Goal: Check status: Check status

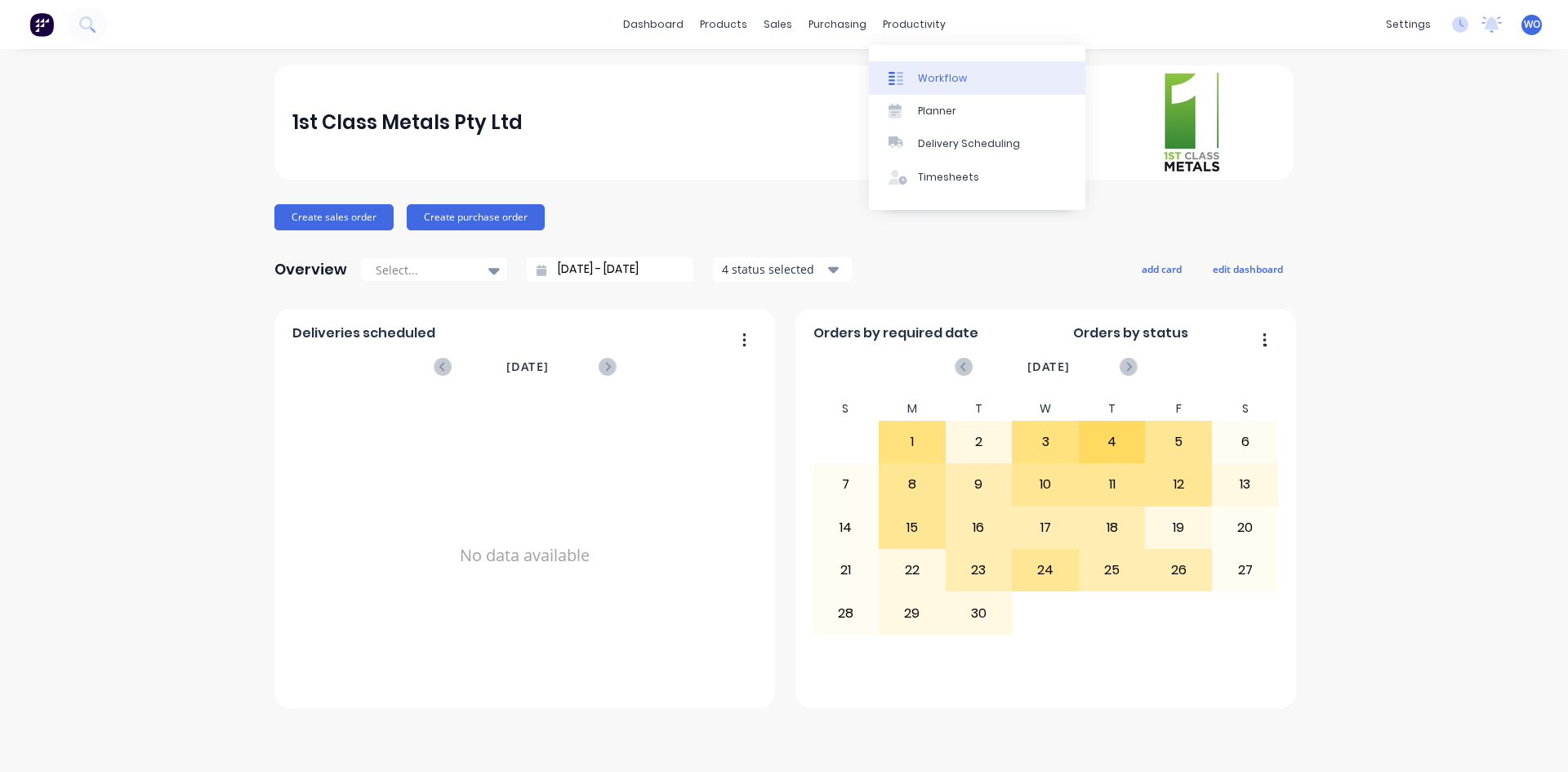
click at [933, 78] on div "Workflow" at bounding box center [943, 79] width 49 height 15
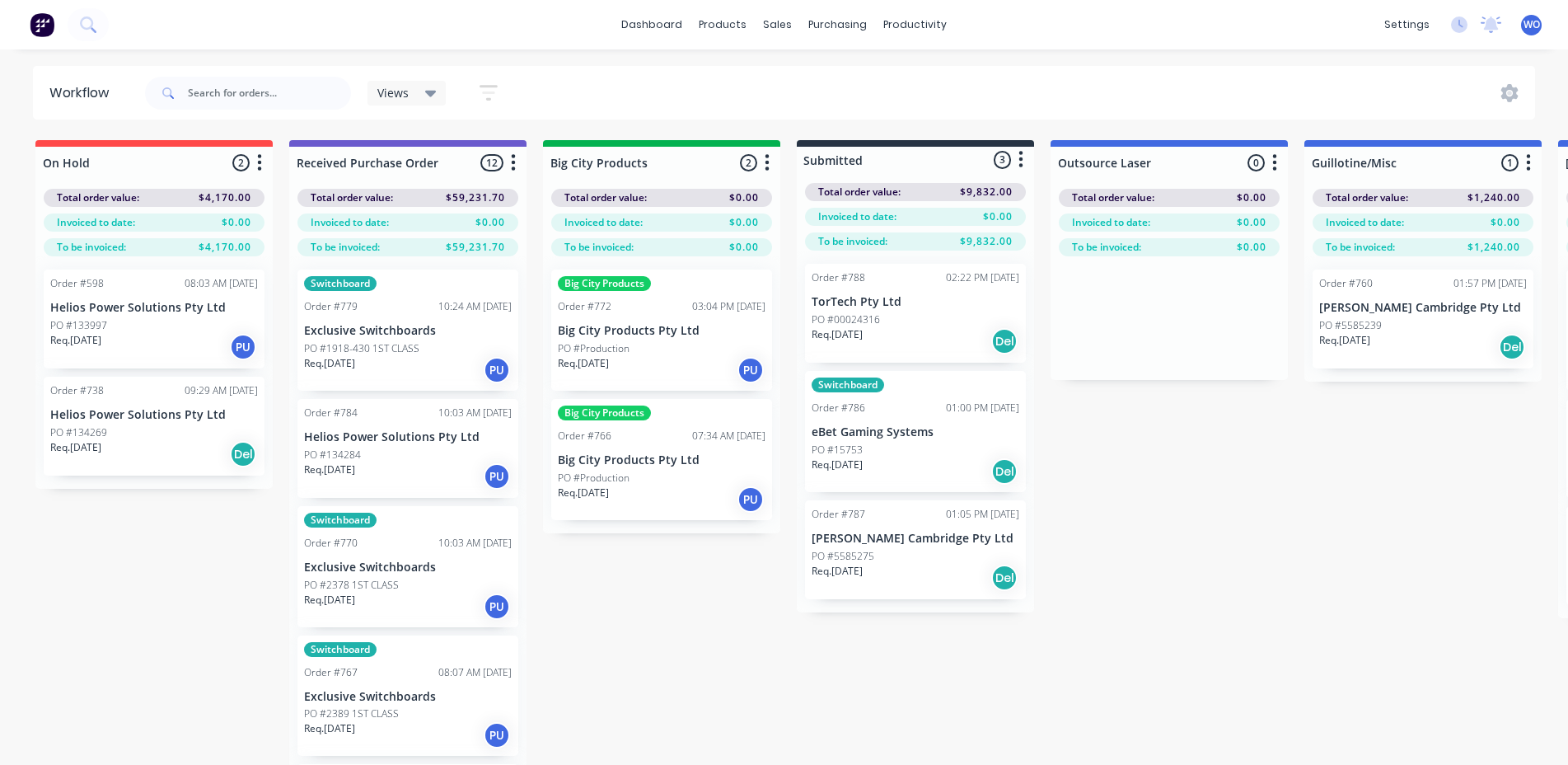
click at [656, 471] on div "PO #Production" at bounding box center [661, 479] width 207 height 15
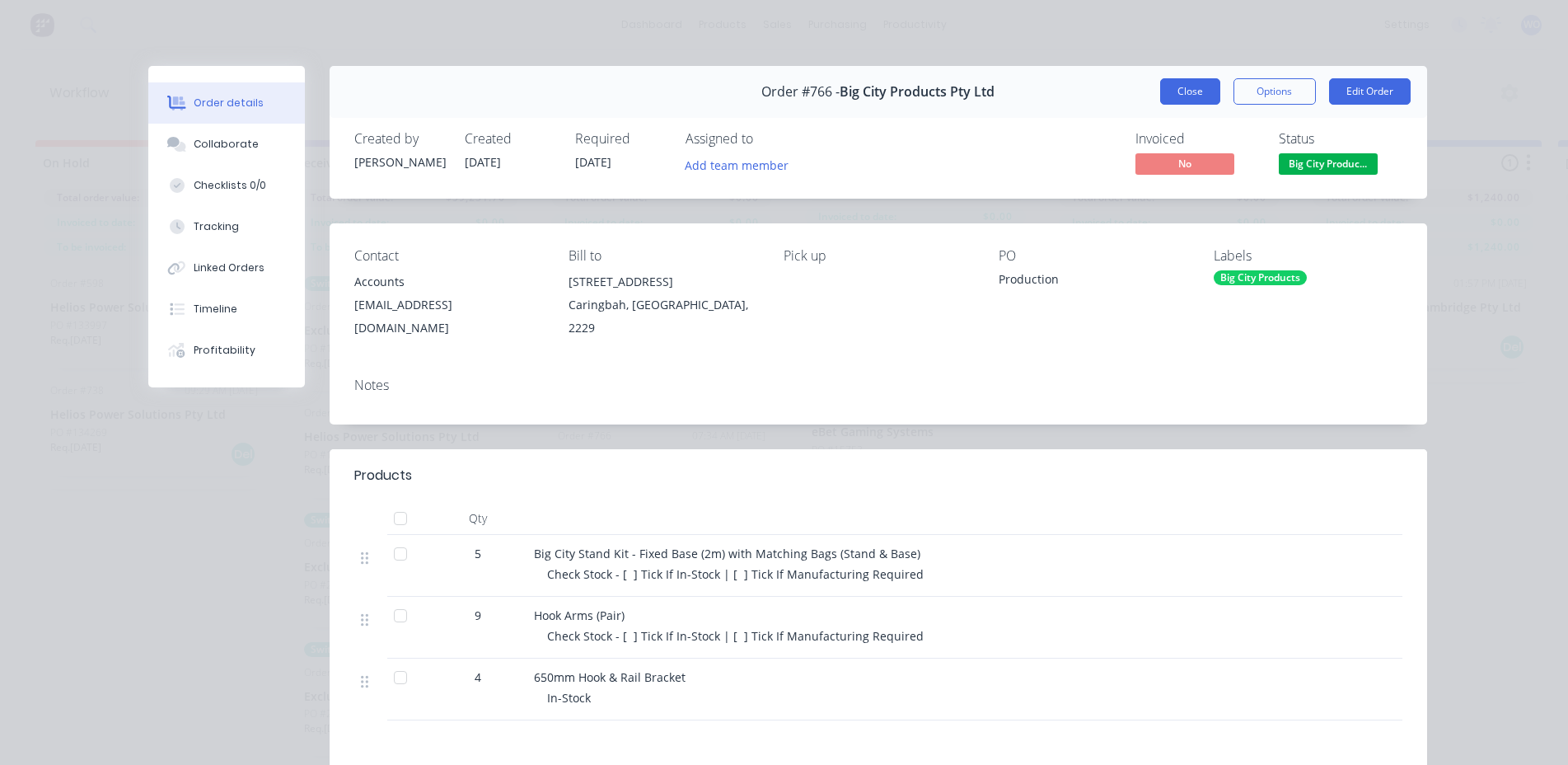
click at [1189, 85] on button "Close" at bounding box center [1190, 92] width 60 height 27
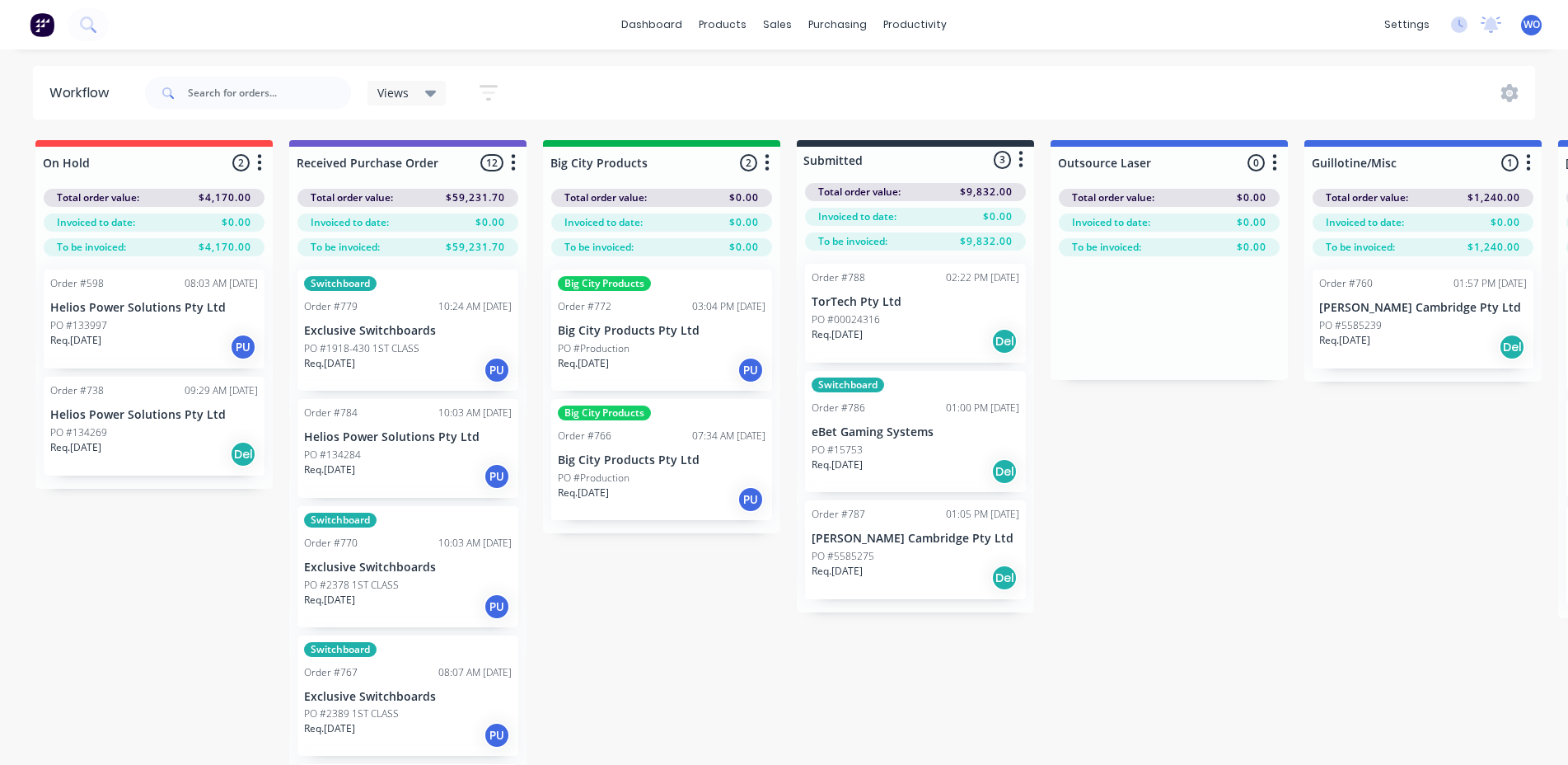
click at [672, 329] on p "Big City Products Pty Ltd" at bounding box center [661, 331] width 207 height 14
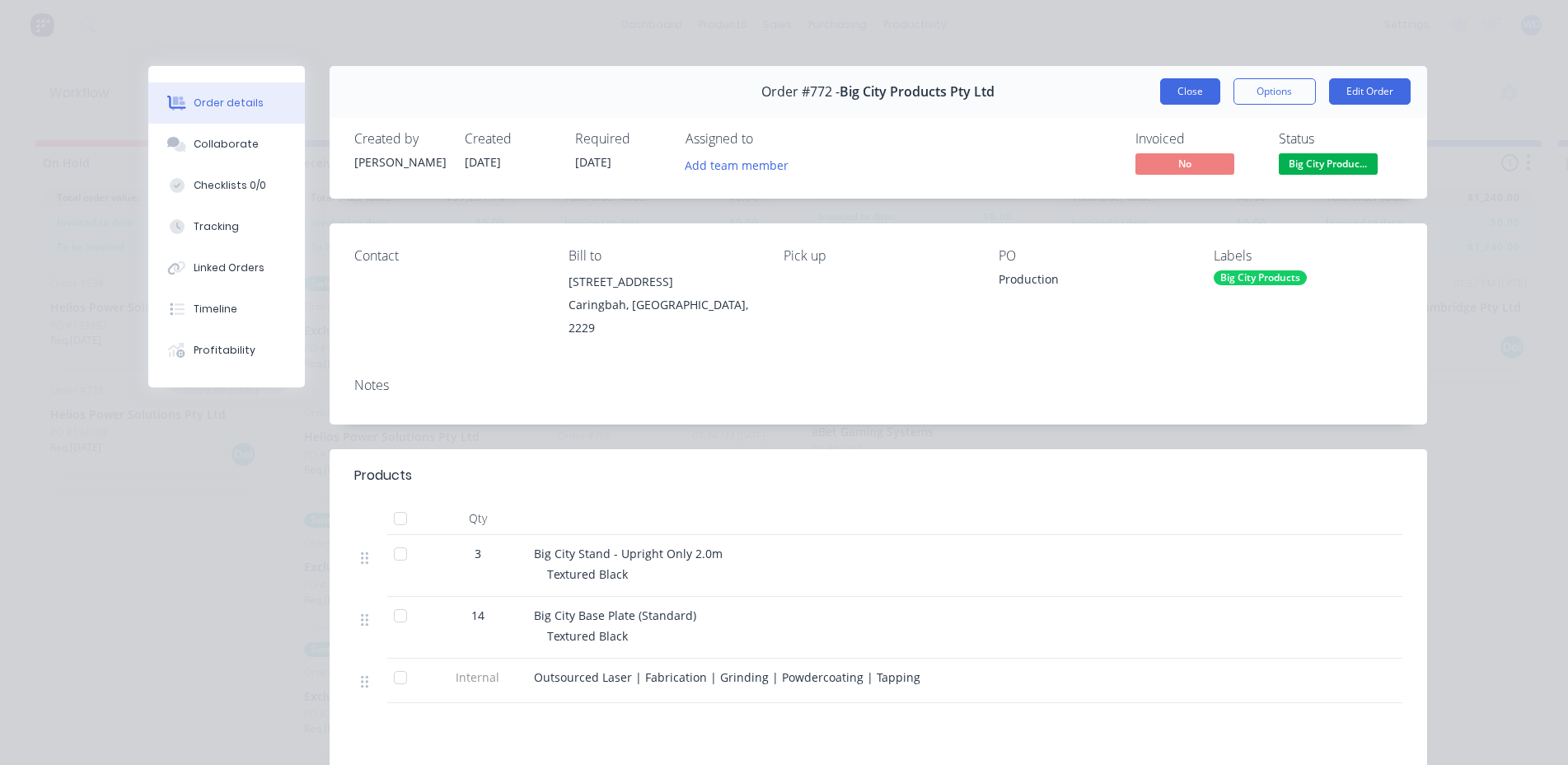
click at [1195, 99] on button "Close" at bounding box center [1190, 92] width 60 height 27
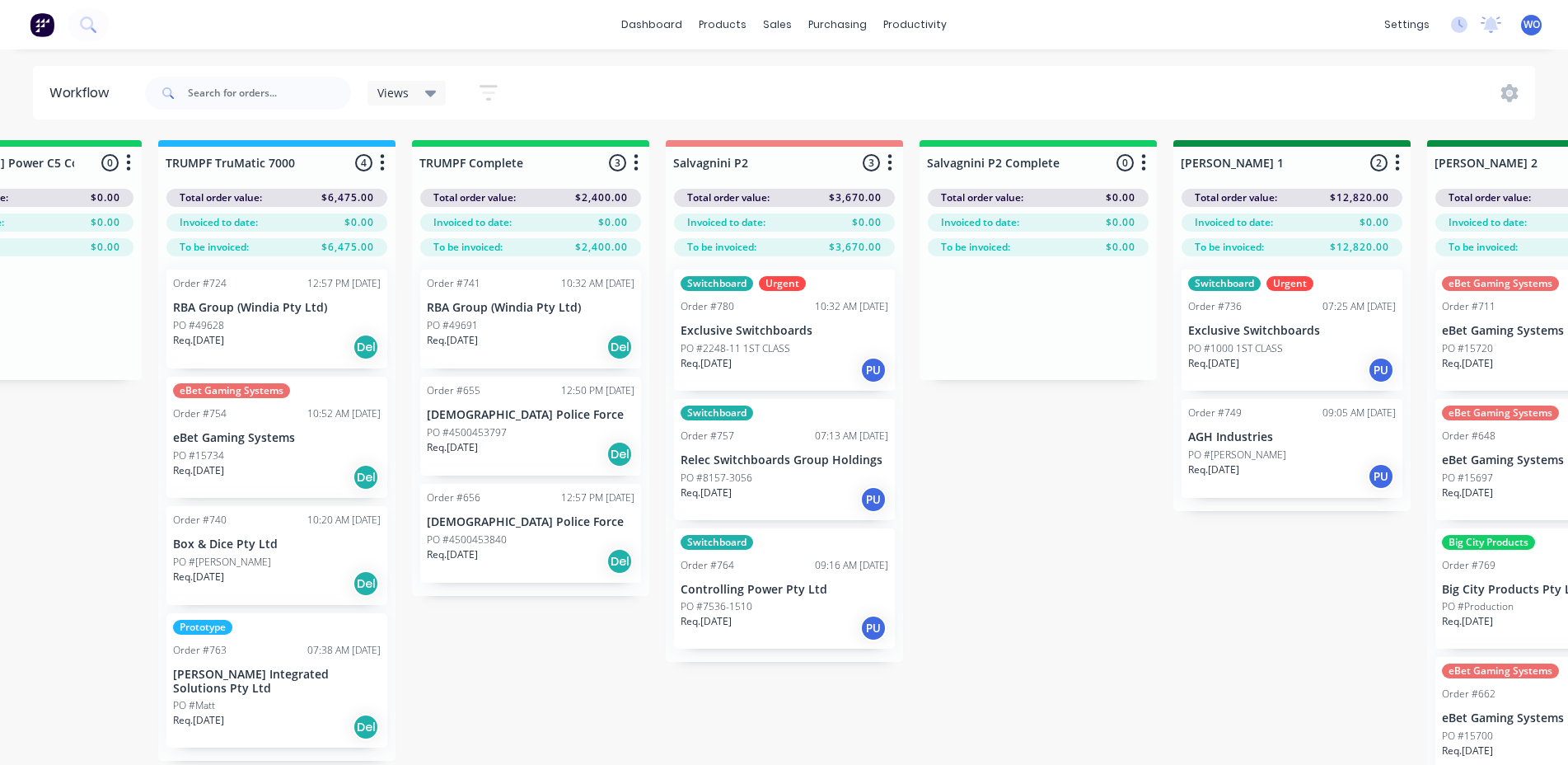
scroll to position [0, 1932]
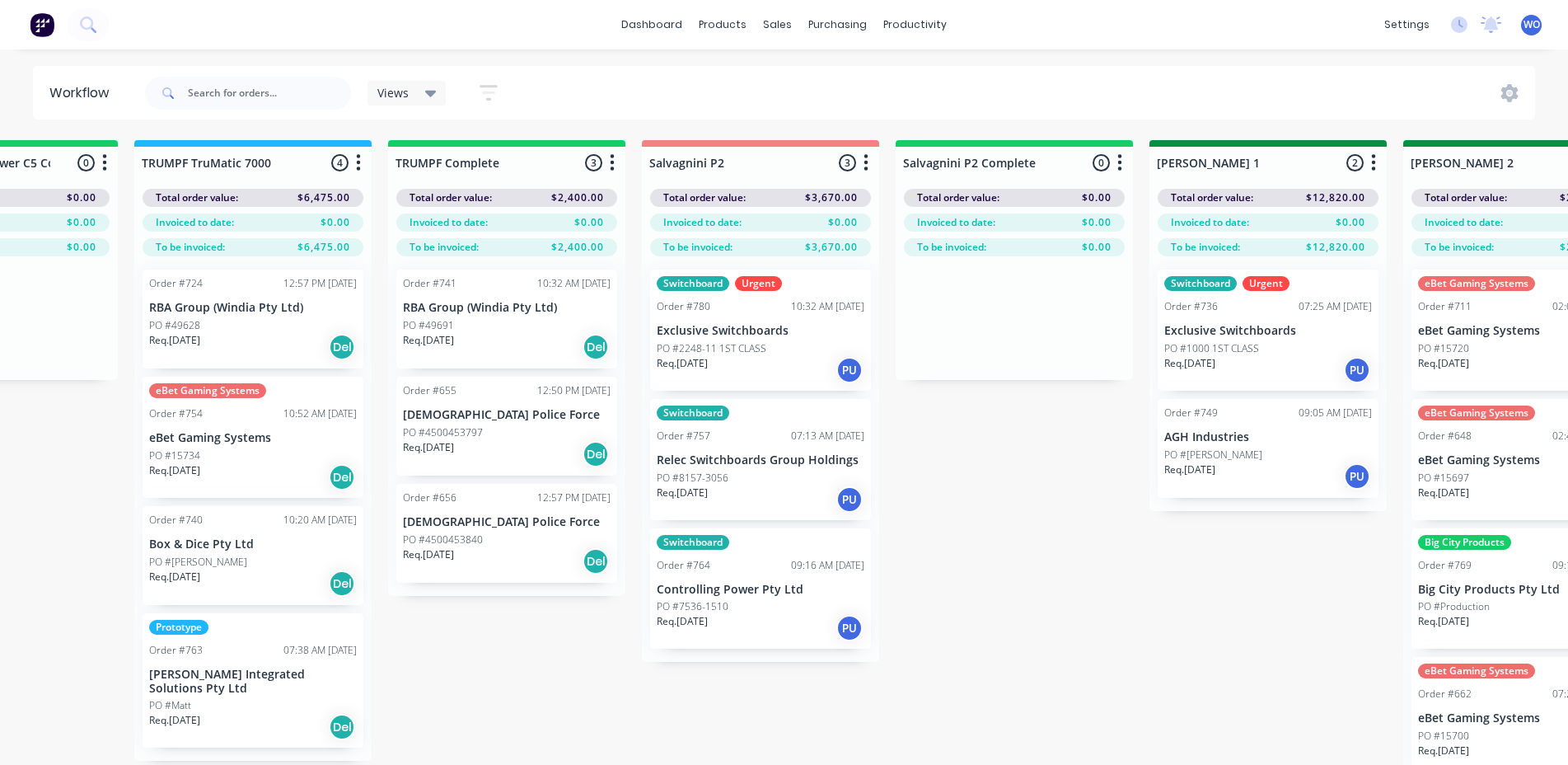
click at [449, 309] on p "RBA Group (Windia Pty Ltd)" at bounding box center [506, 307] width 207 height 14
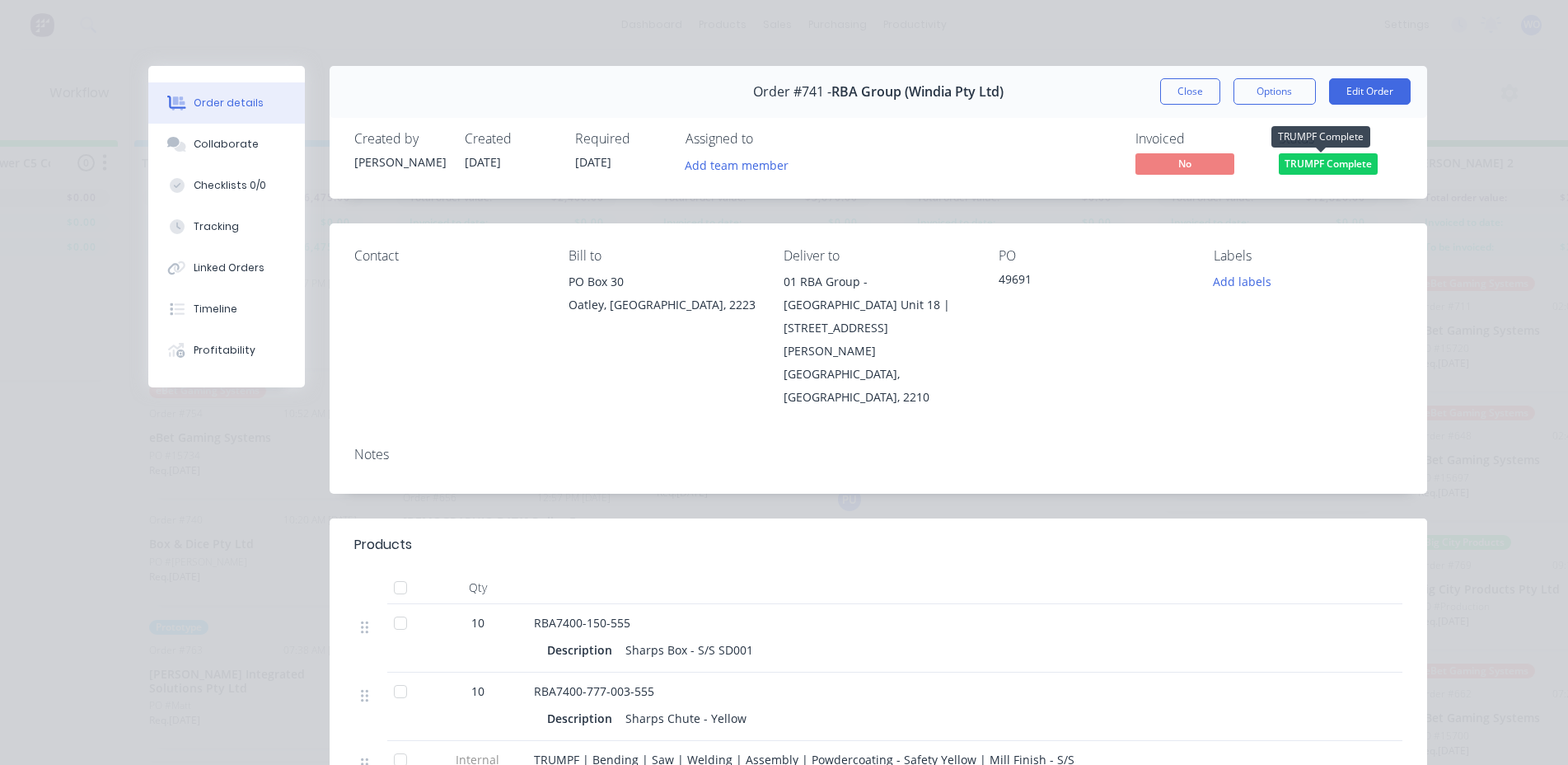
click at [1340, 162] on span "TRUMPF Complete" at bounding box center [1328, 164] width 99 height 21
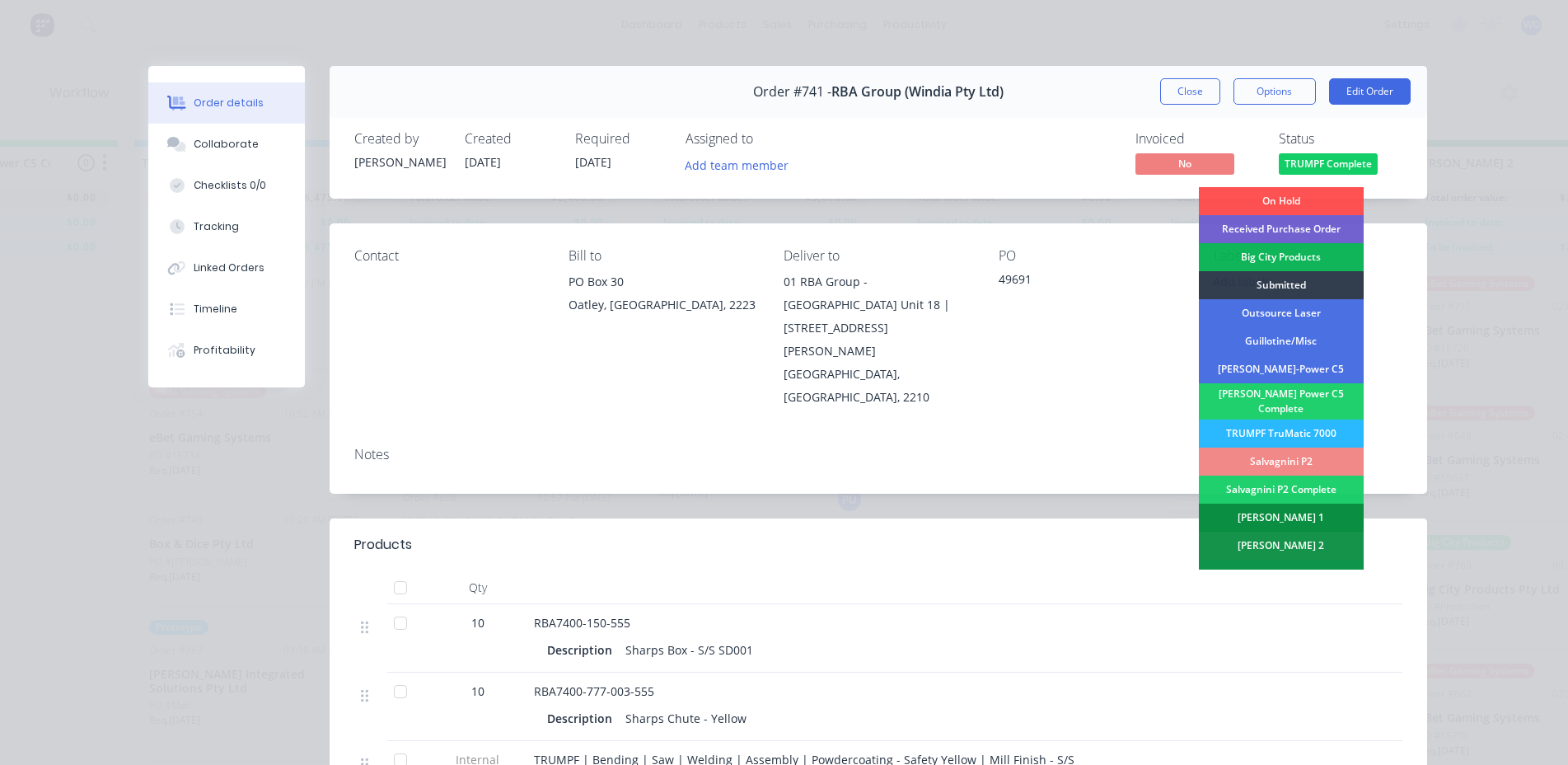
click at [1294, 518] on div "[PERSON_NAME] 1" at bounding box center [1282, 518] width 165 height 28
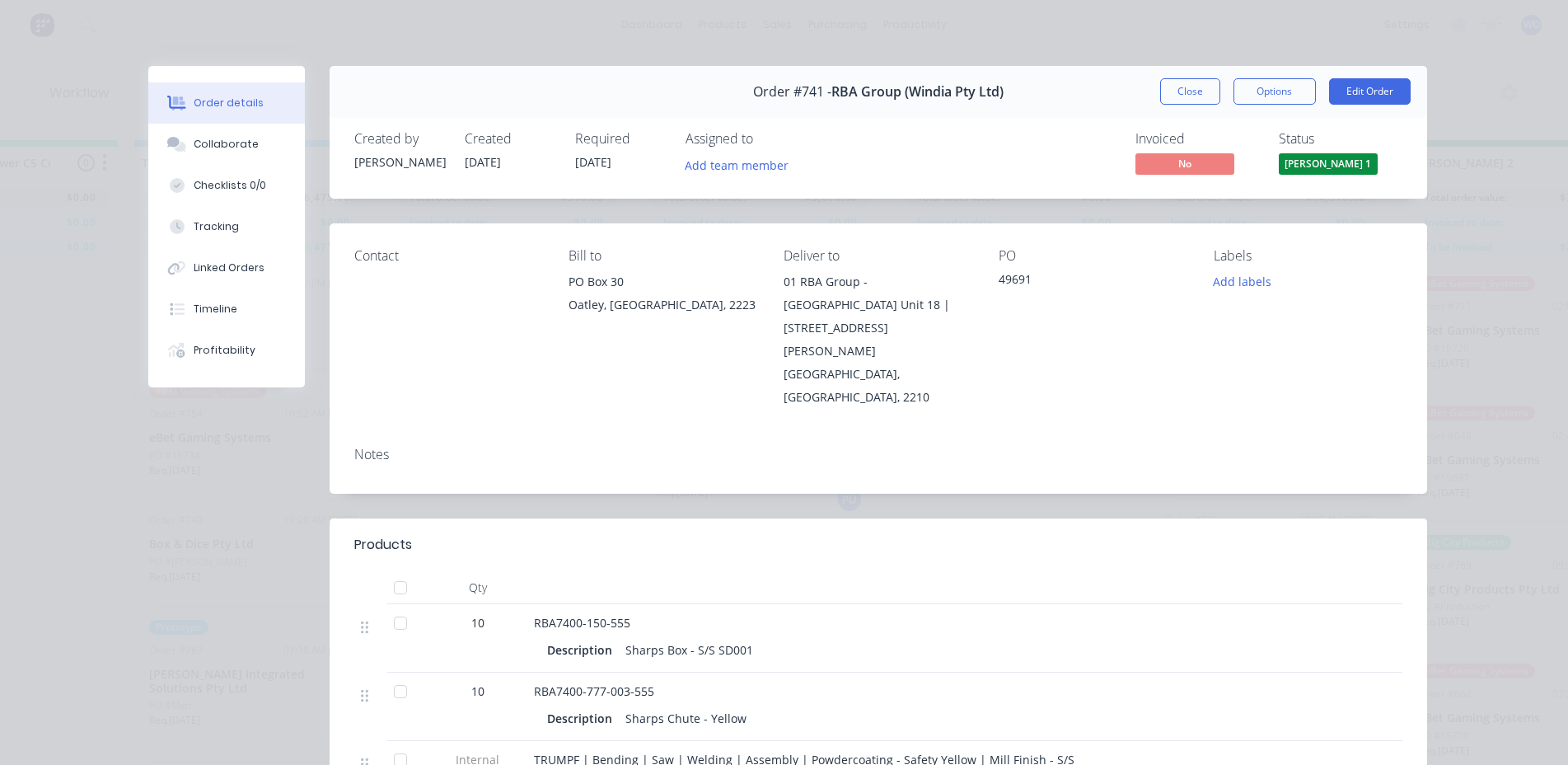
click at [1172, 105] on div "Order #741 - RBA Group (Windia Pty Ltd) Close Options Edit Order" at bounding box center [878, 92] width 1098 height 52
click at [1168, 100] on button "Close" at bounding box center [1190, 92] width 60 height 27
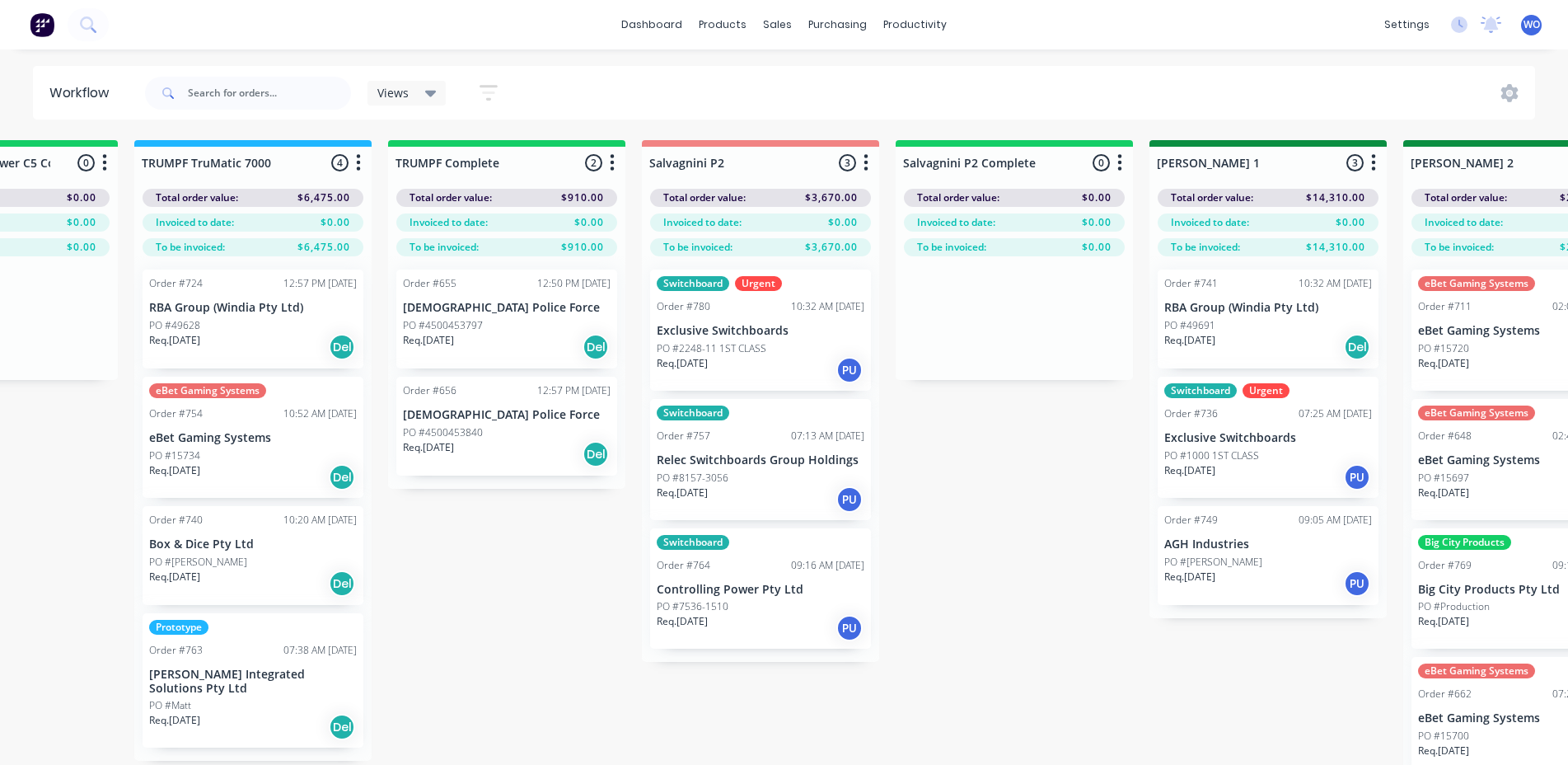
click at [552, 302] on p "[DEMOGRAPHIC_DATA] Police Force" at bounding box center [506, 307] width 207 height 14
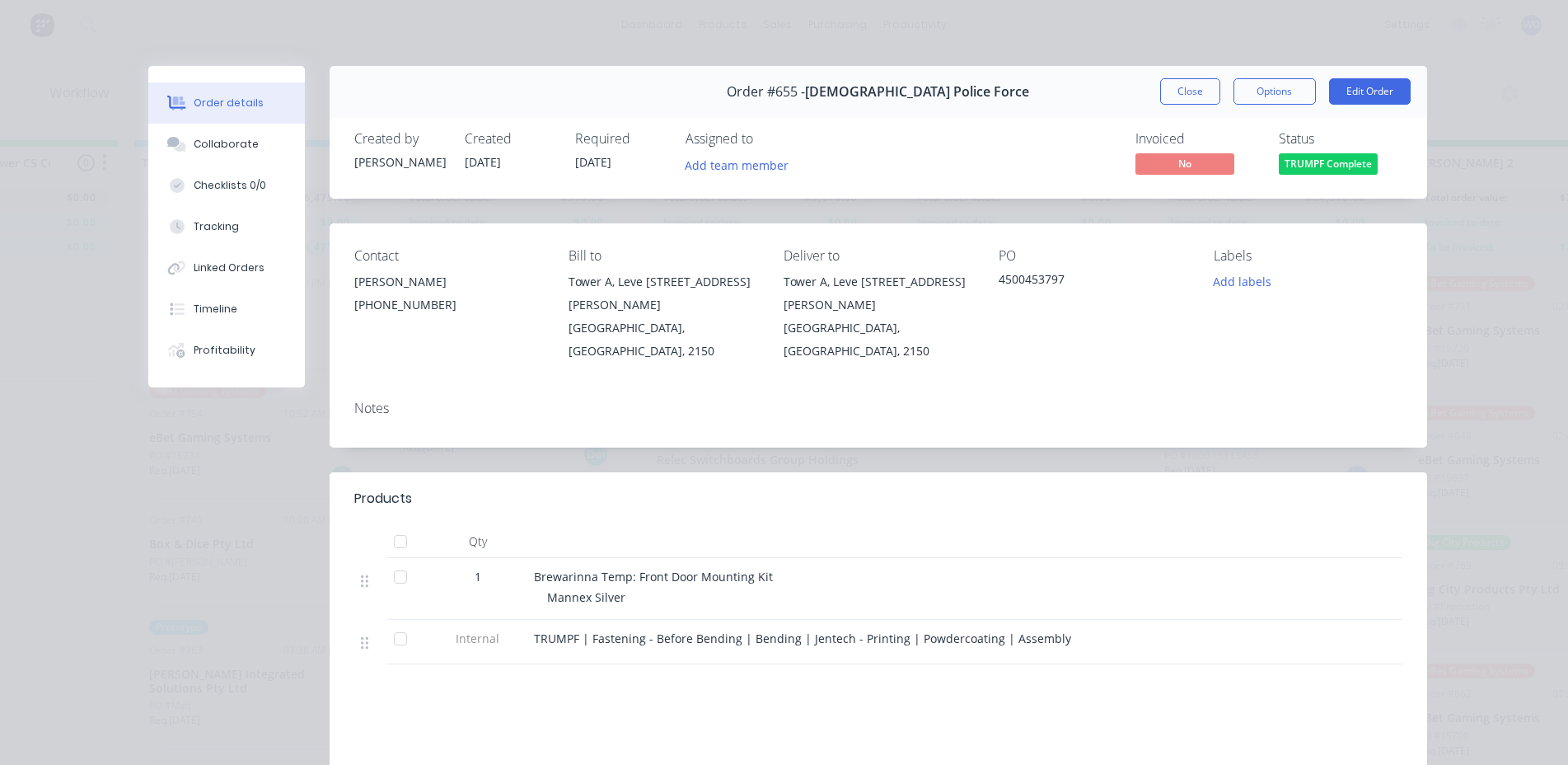
click at [1291, 178] on button "TRUMPF Complete" at bounding box center [1328, 166] width 99 height 25
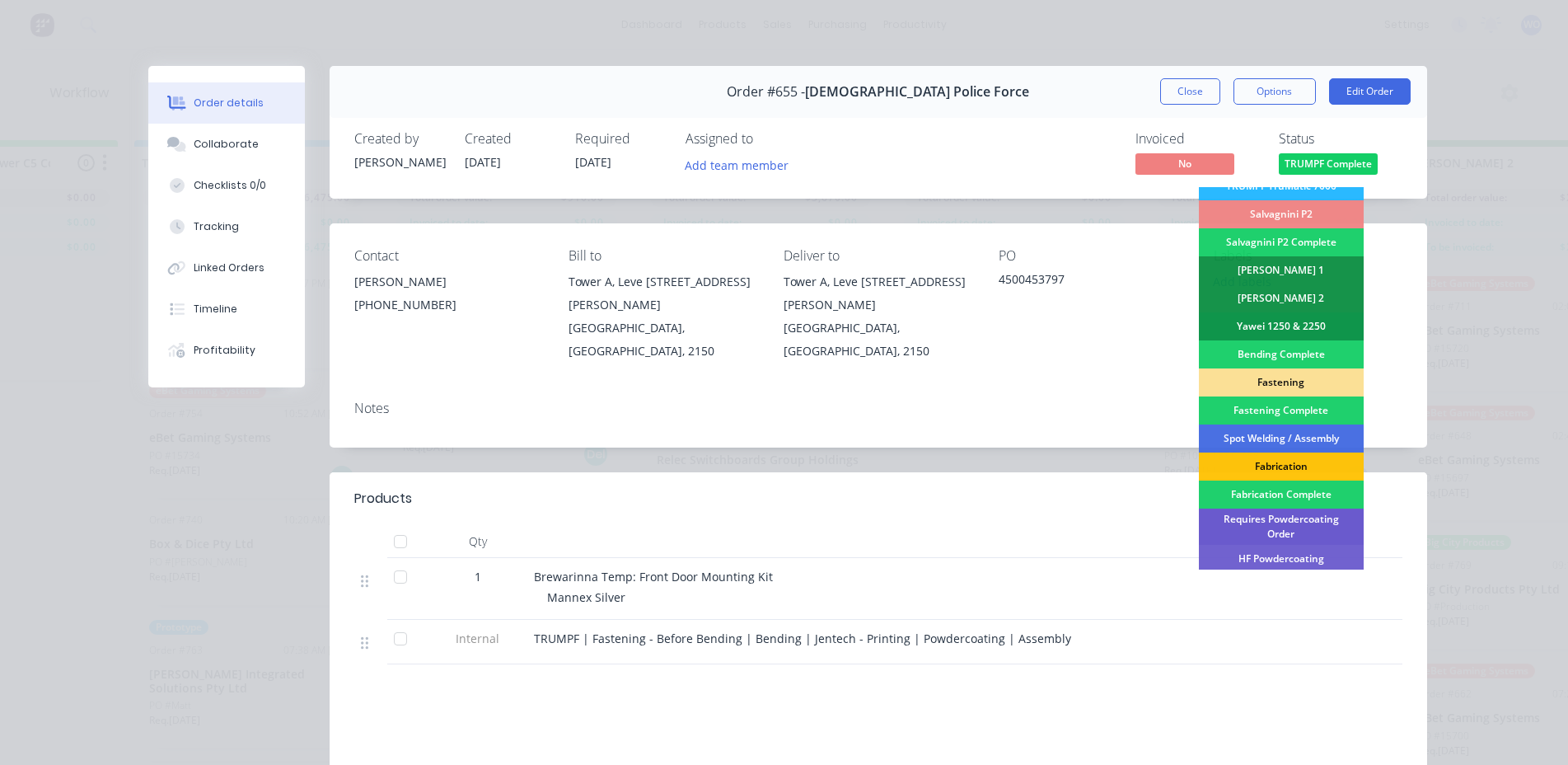
scroll to position [330, 0]
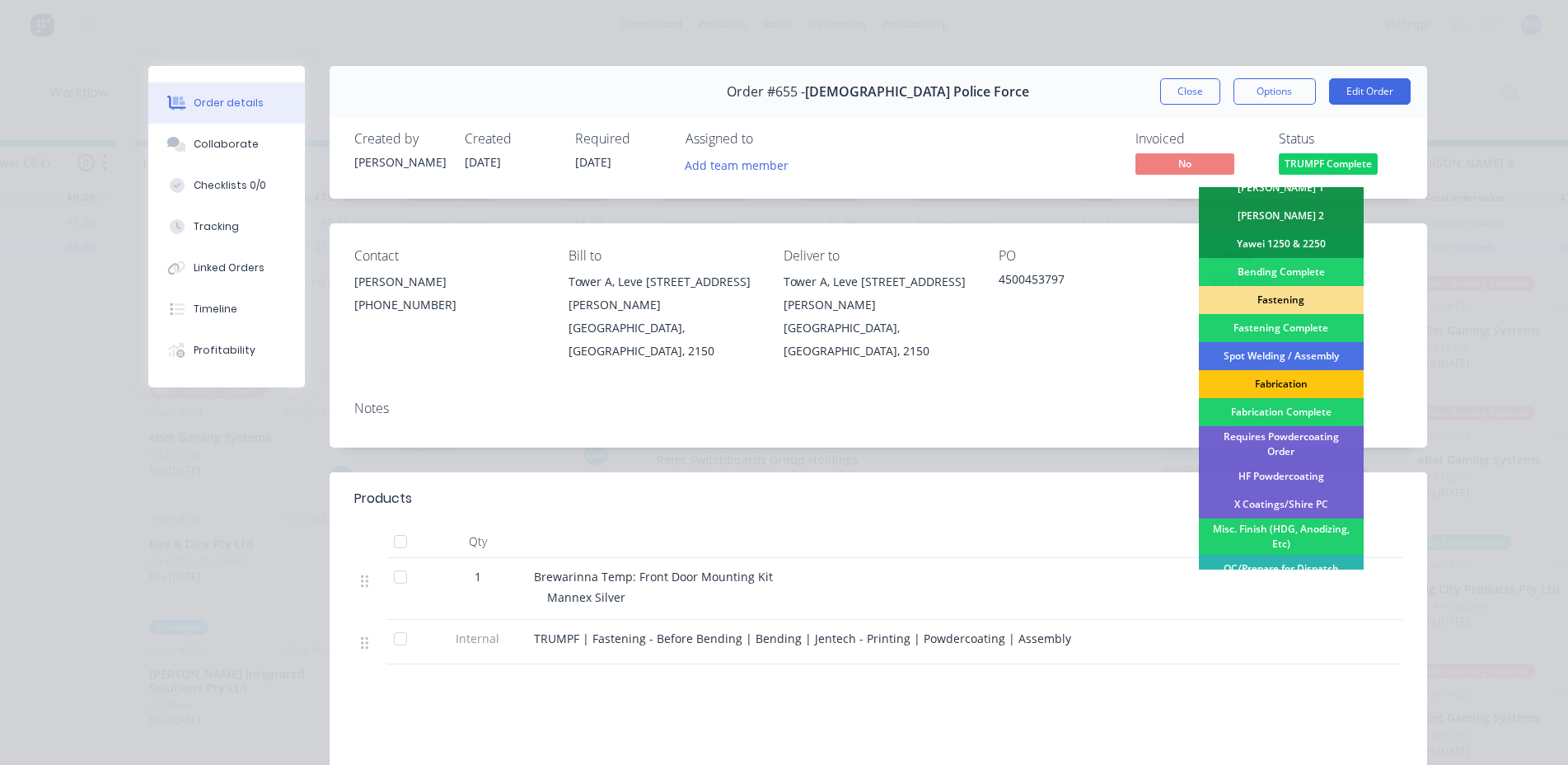
click at [1294, 288] on div "Fastening" at bounding box center [1282, 301] width 165 height 28
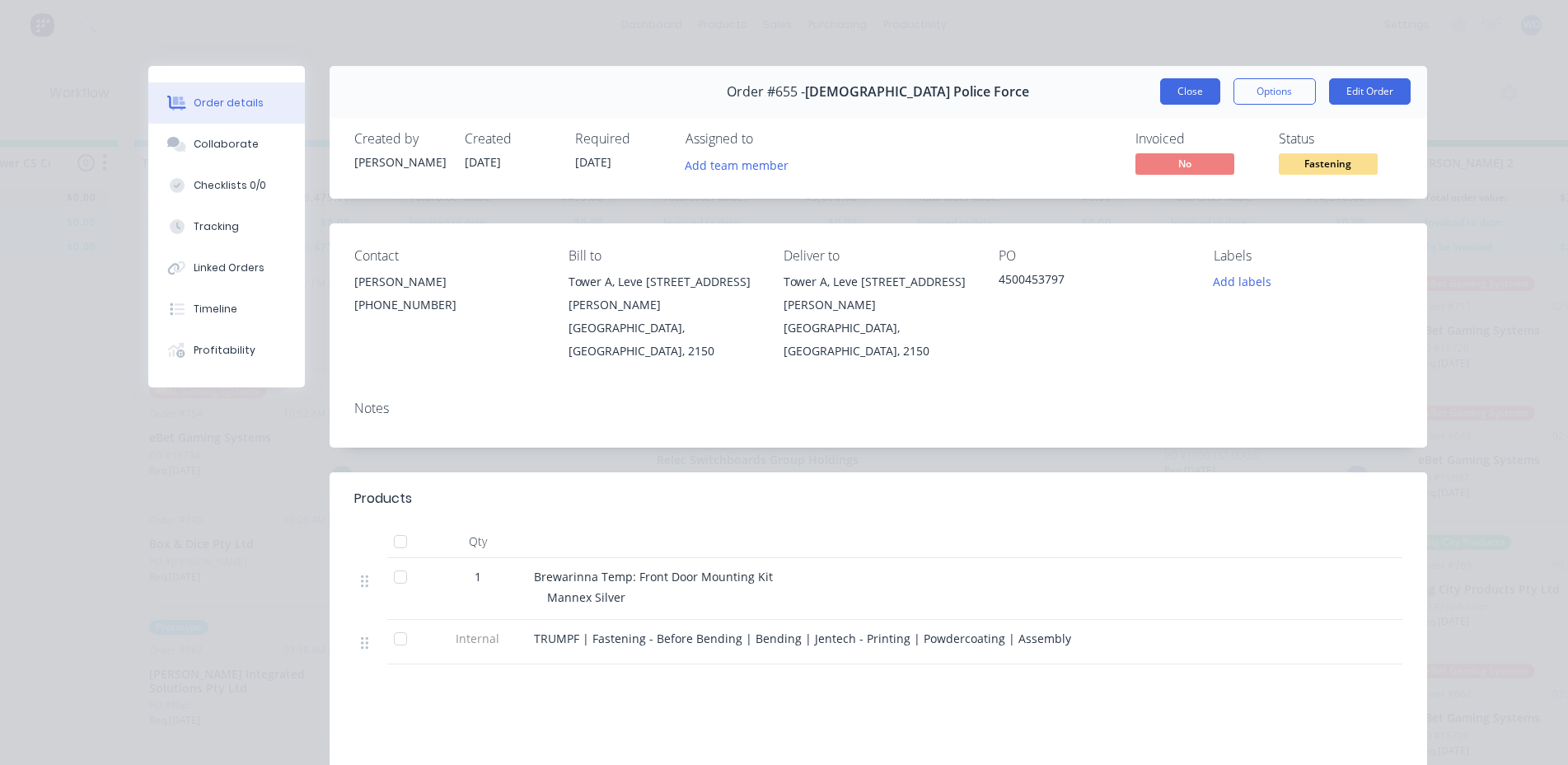
click at [1181, 96] on button "Close" at bounding box center [1190, 92] width 60 height 27
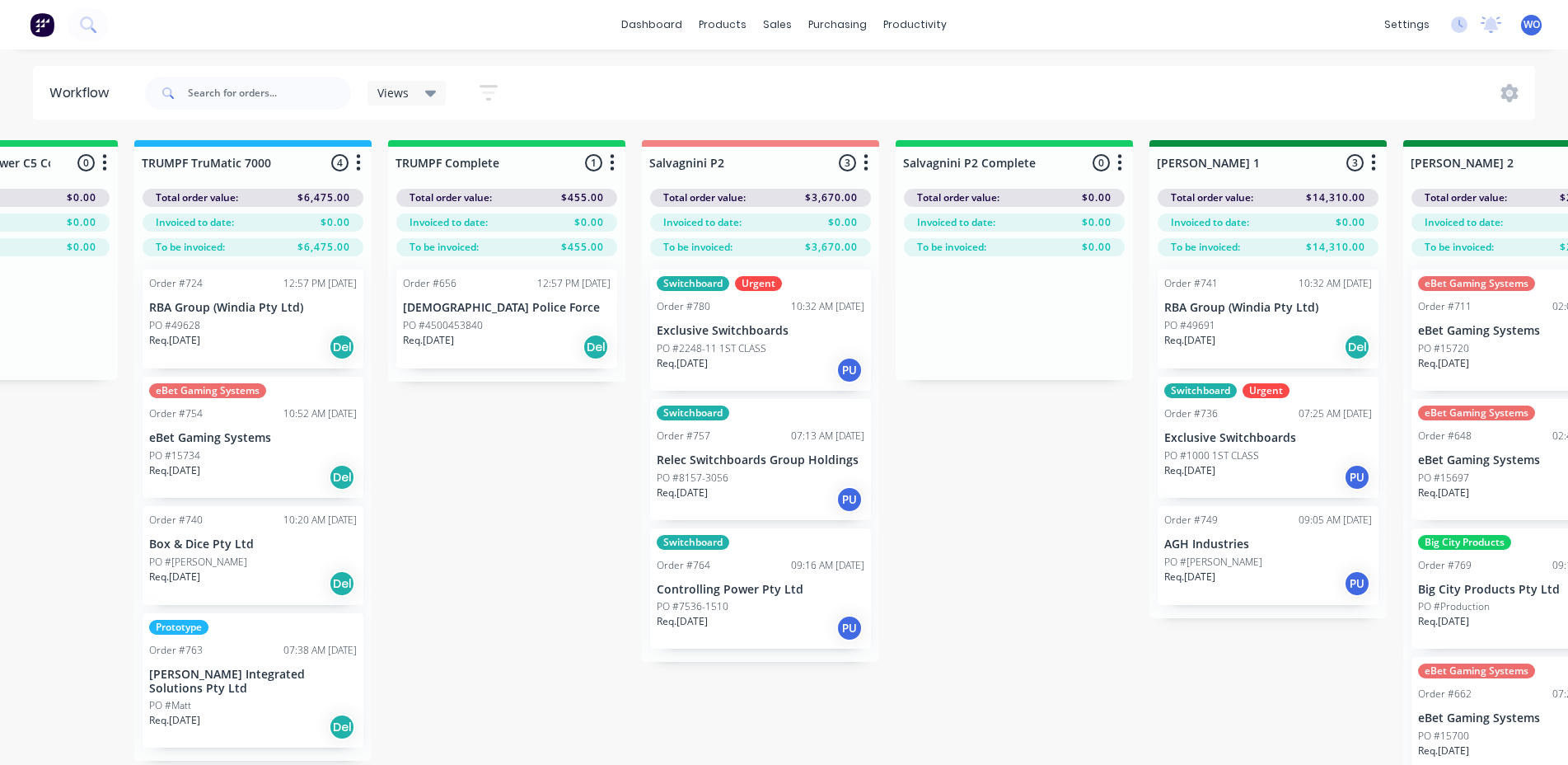
click at [530, 329] on div "PO #4500453840" at bounding box center [506, 326] width 207 height 15
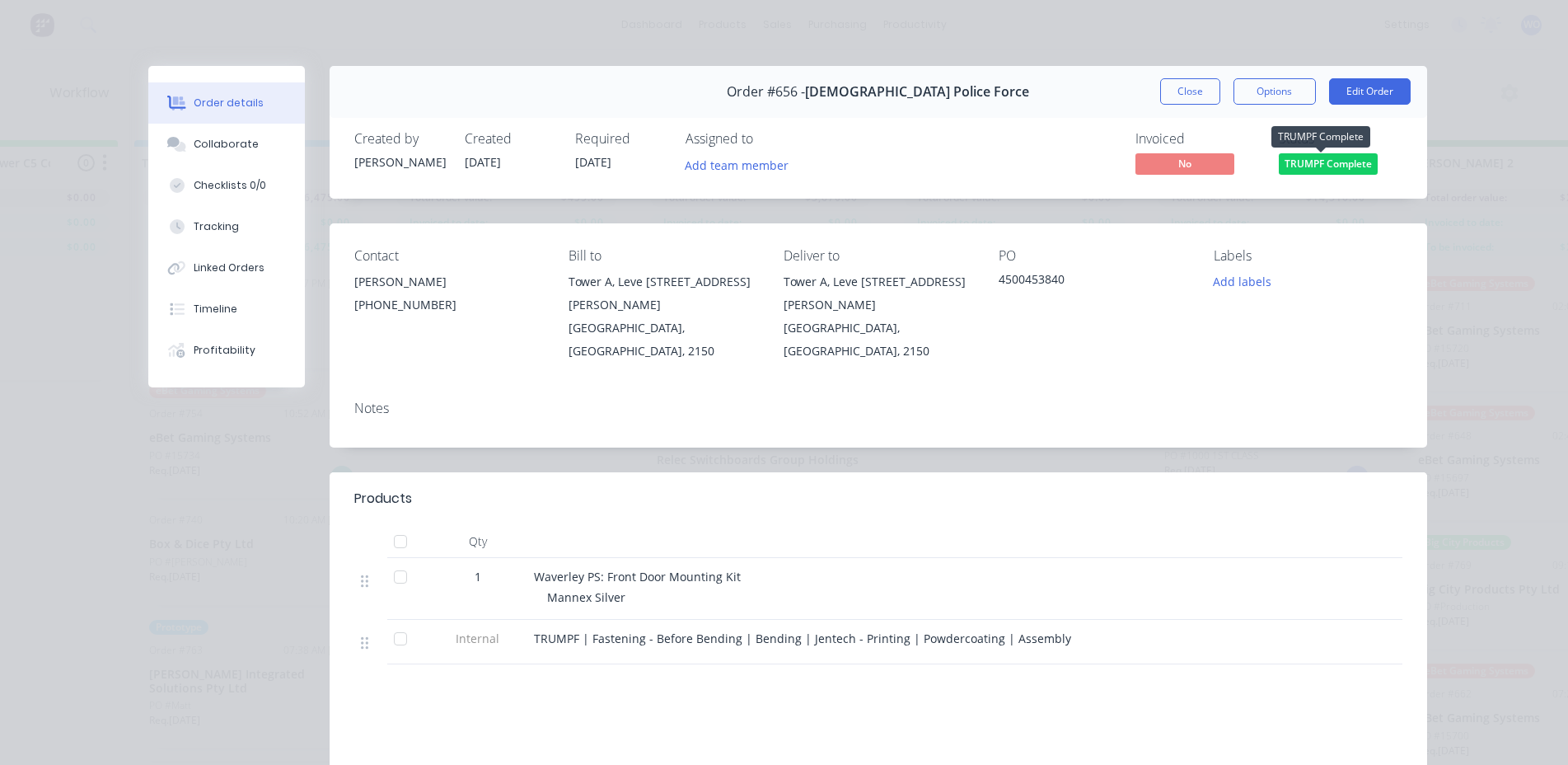
click at [1333, 163] on span "TRUMPF Complete" at bounding box center [1328, 164] width 99 height 21
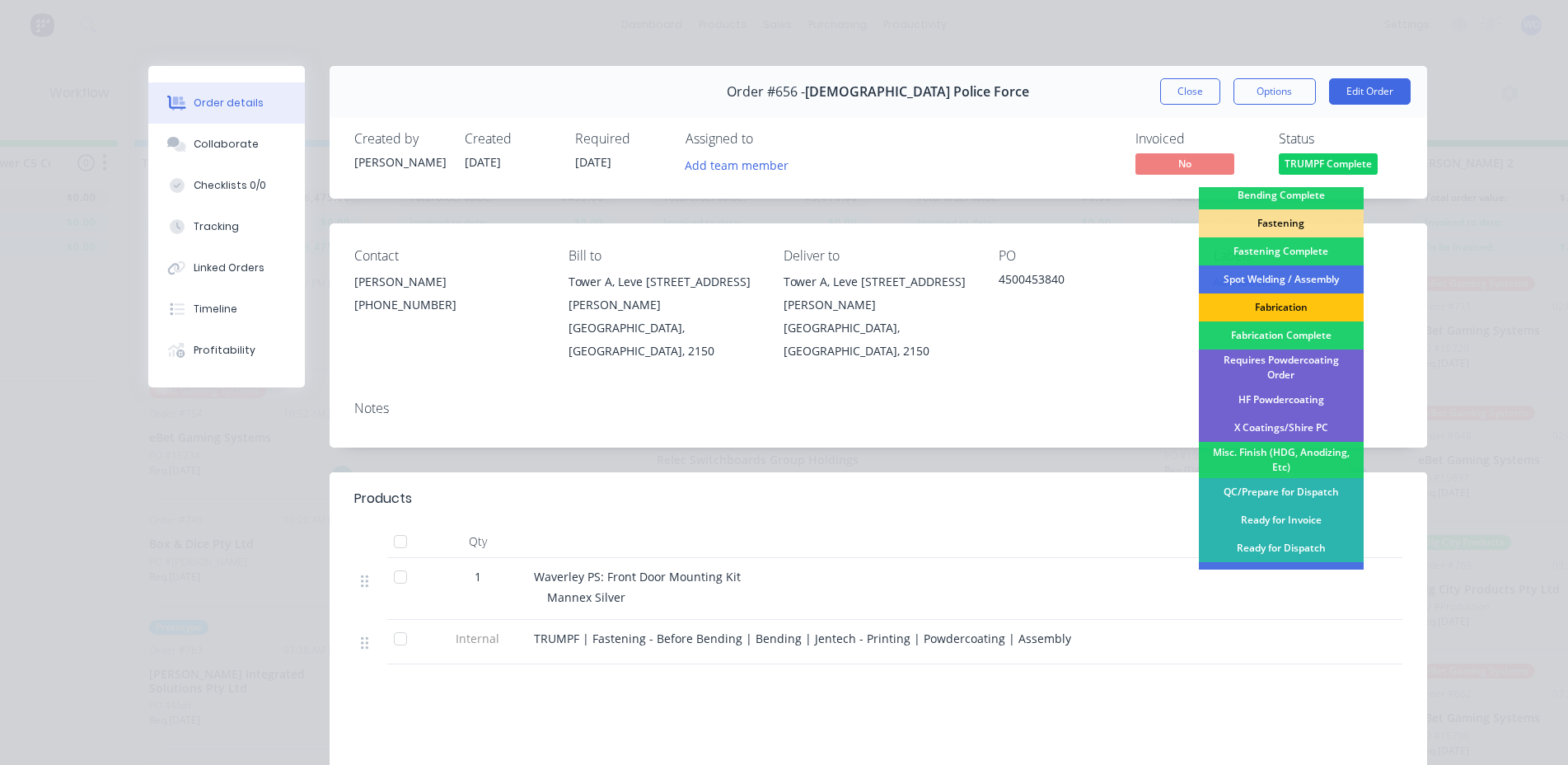
scroll to position [412, 0]
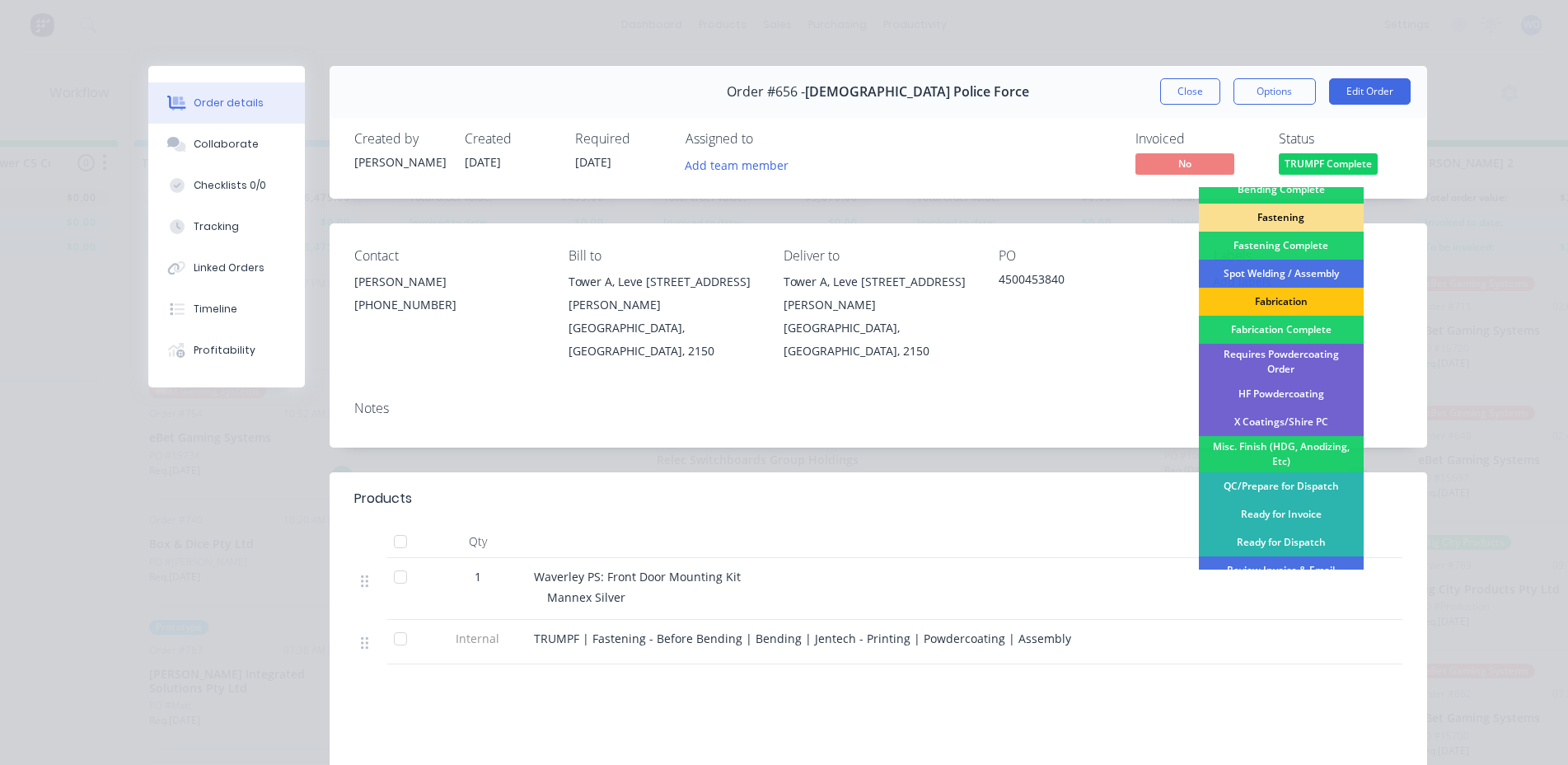
click at [1267, 216] on div "Fastening" at bounding box center [1282, 218] width 165 height 28
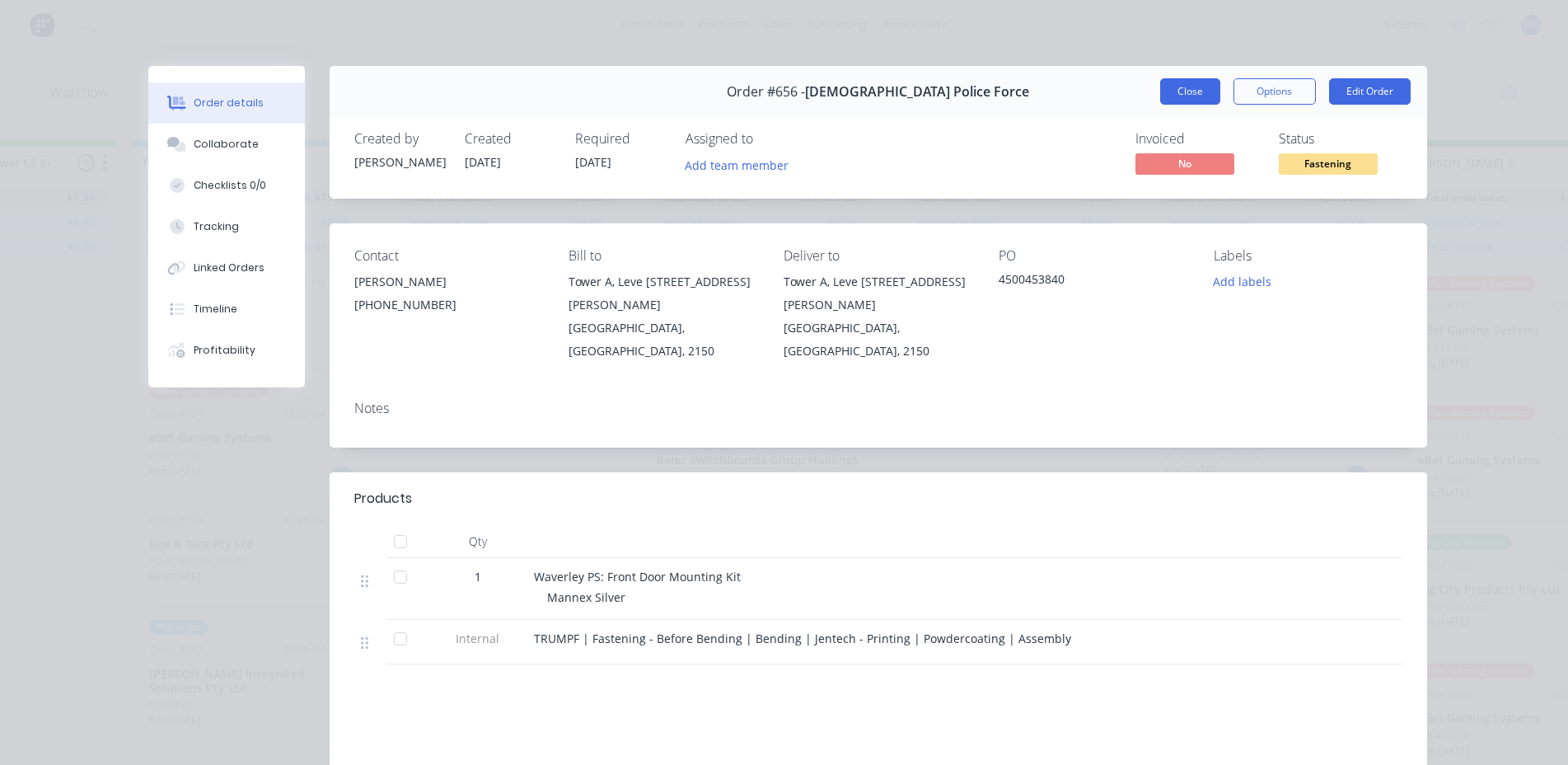
click at [1181, 99] on button "Close" at bounding box center [1190, 92] width 60 height 27
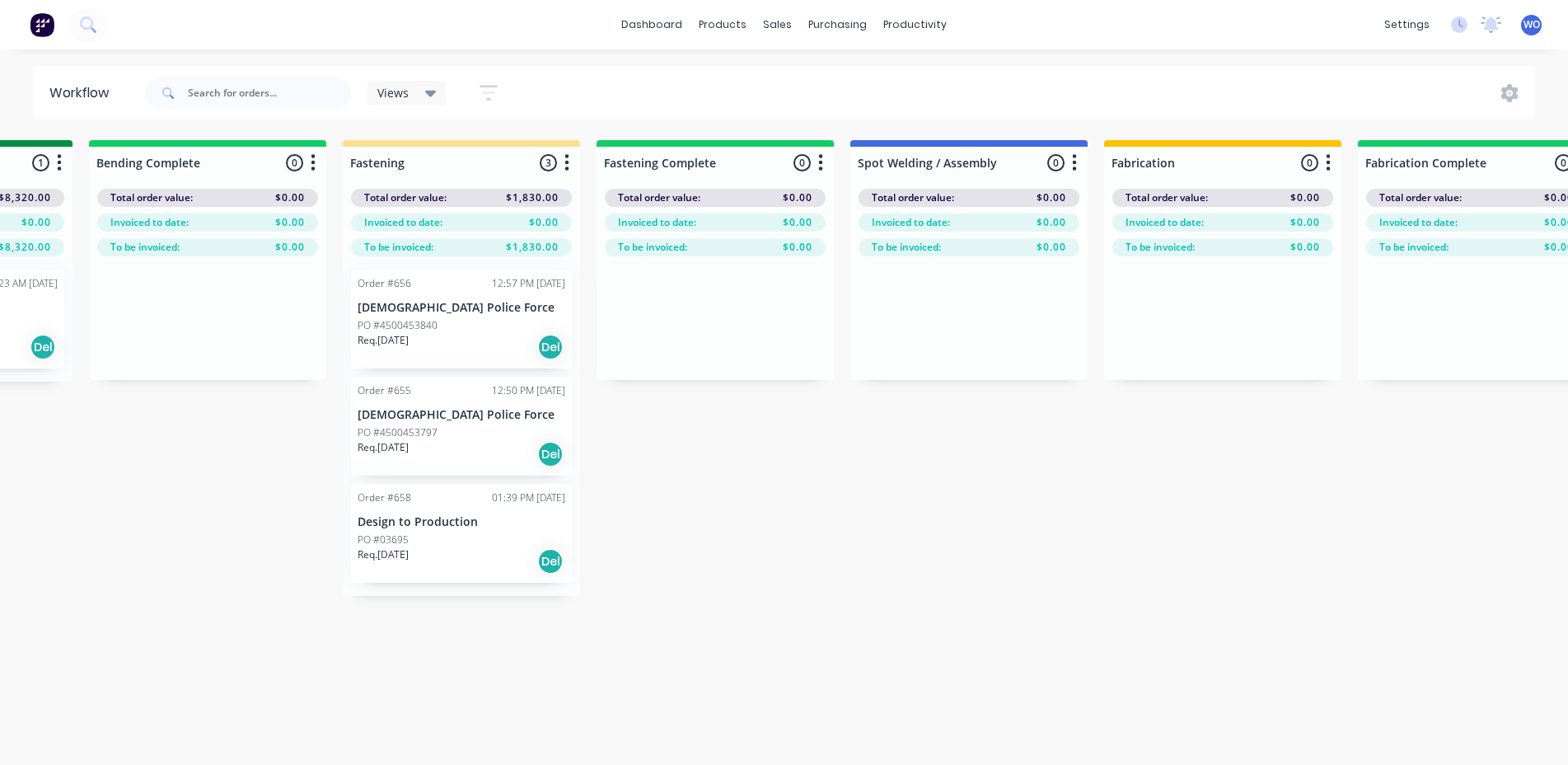
scroll to position [0, 3325]
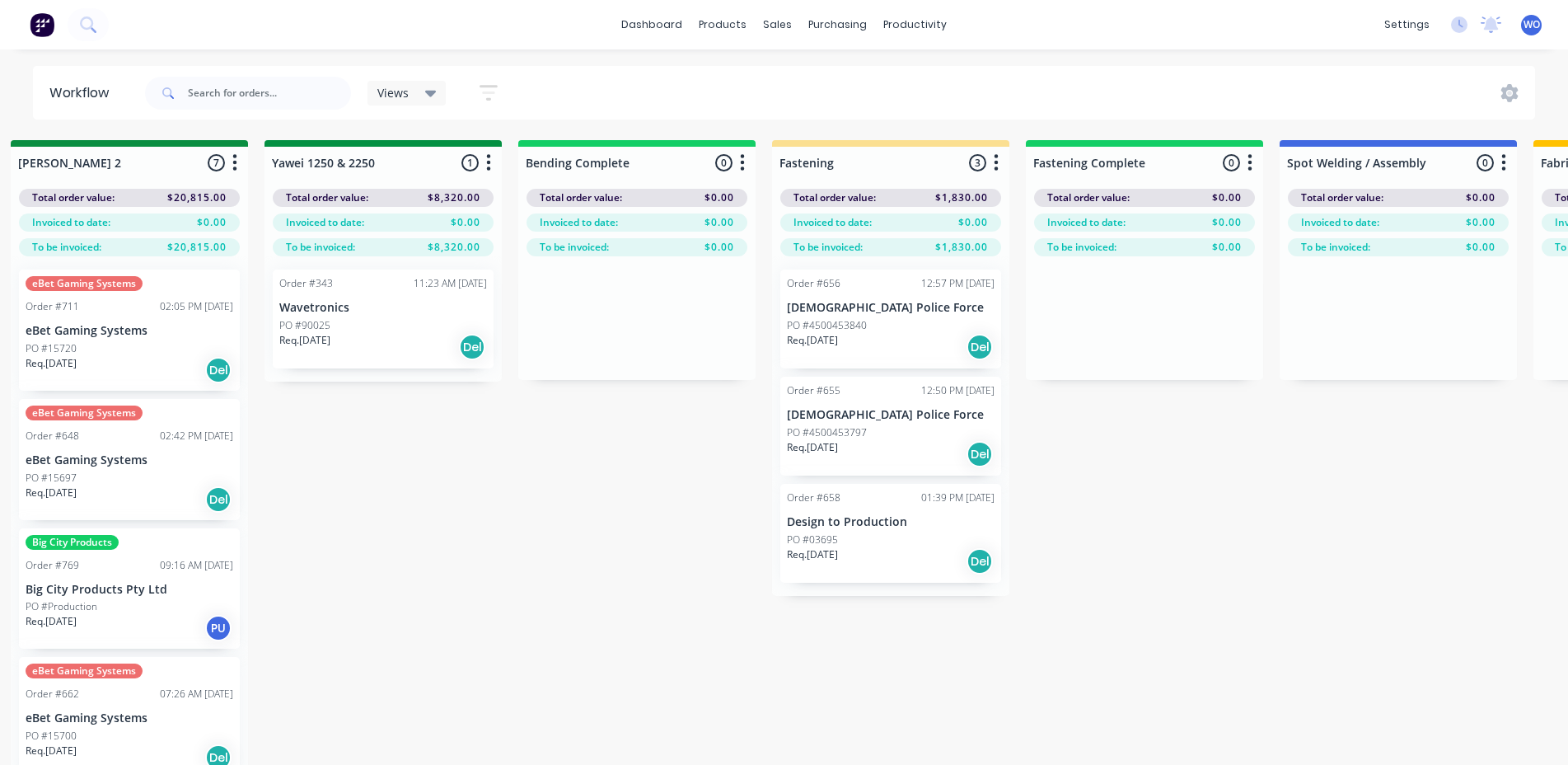
click at [1311, 566] on div "On Hold 2 Status colour #FF4949 hex #FF4949 Save Cancel Notifications Email SMS…" at bounding box center [427, 482] width 7528 height 683
